Goal: Find specific page/section: Find specific page/section

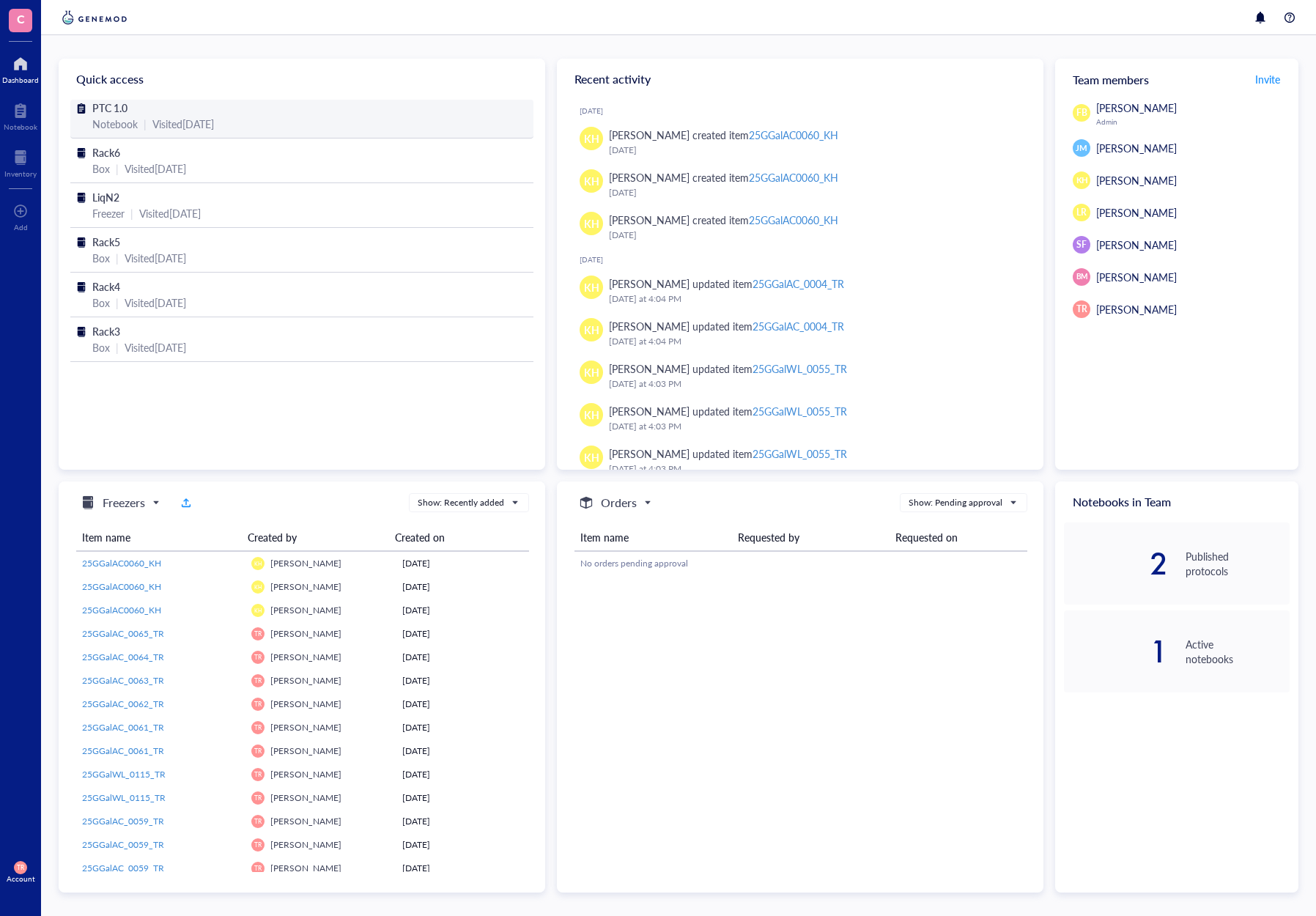
click at [75, 107] on div "PTC 1.0 Notebook | Visited [DATE]" at bounding box center [302, 119] width 463 height 39
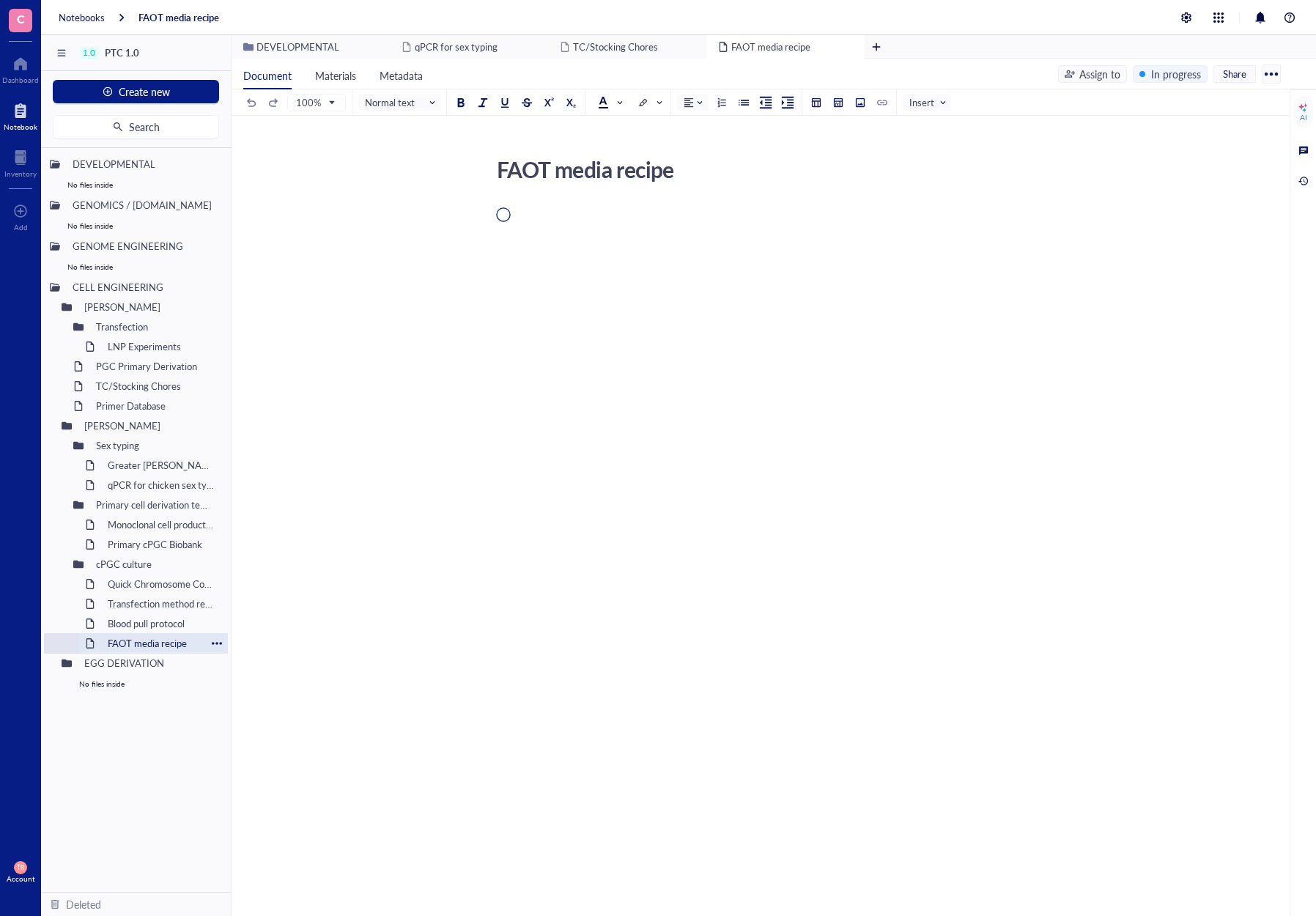
click at [128, 644] on div "FAOT media recipe" at bounding box center [153, 642] width 104 height 20
